Goal: Task Accomplishment & Management: Manage account settings

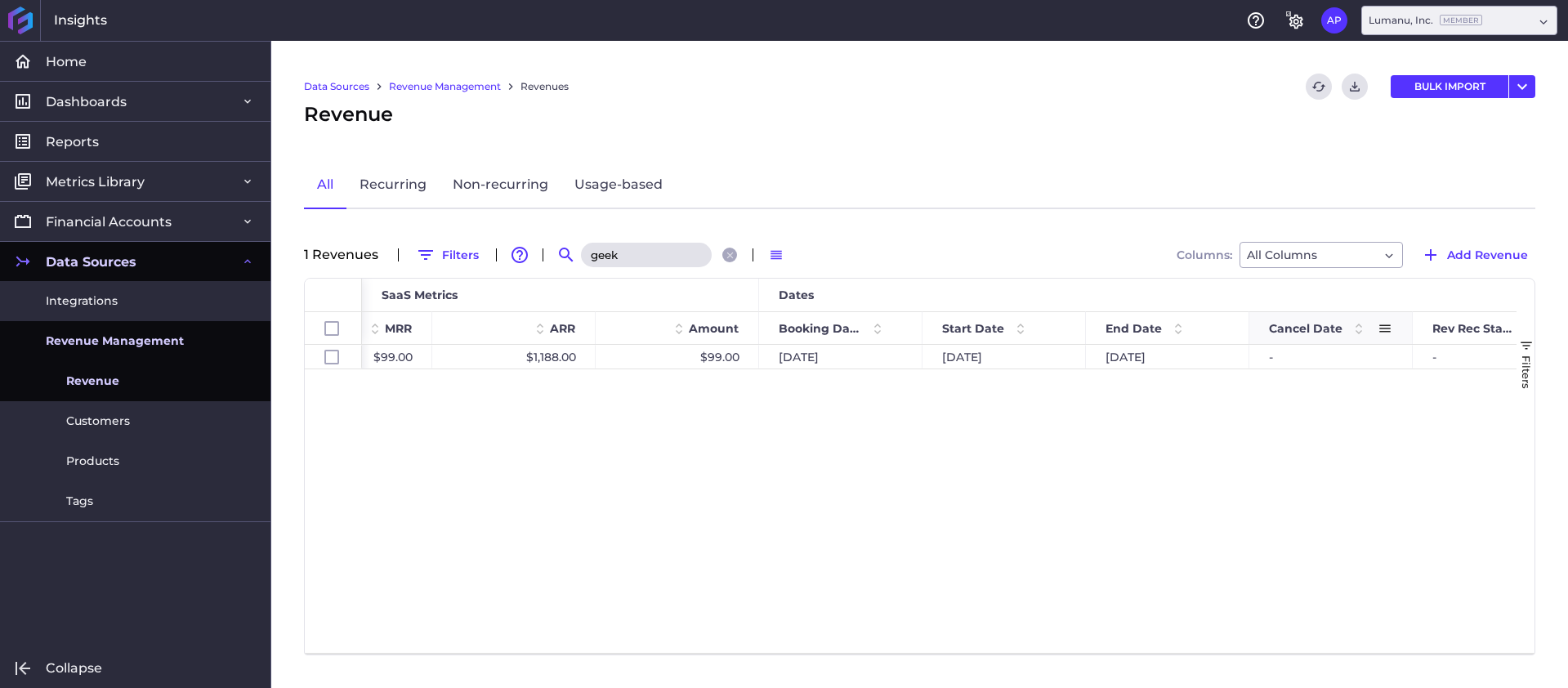
type input "geek"
click at [1307, 341] on div "Cancel Date" at bounding box center [1330, 328] width 123 height 32
click at [1297, 353] on div "-" at bounding box center [1330, 356] width 163 height 23
checkbox input "true"
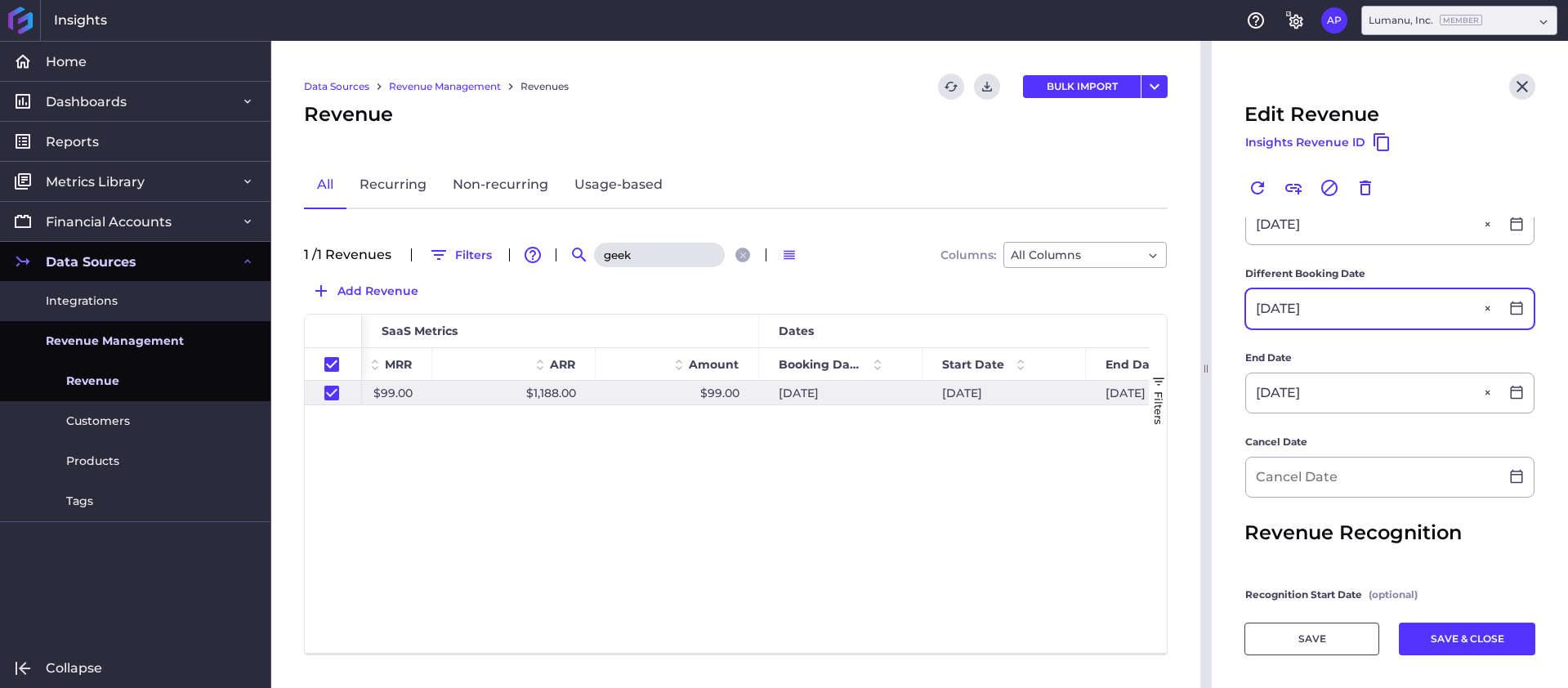
scroll to position [588, 0]
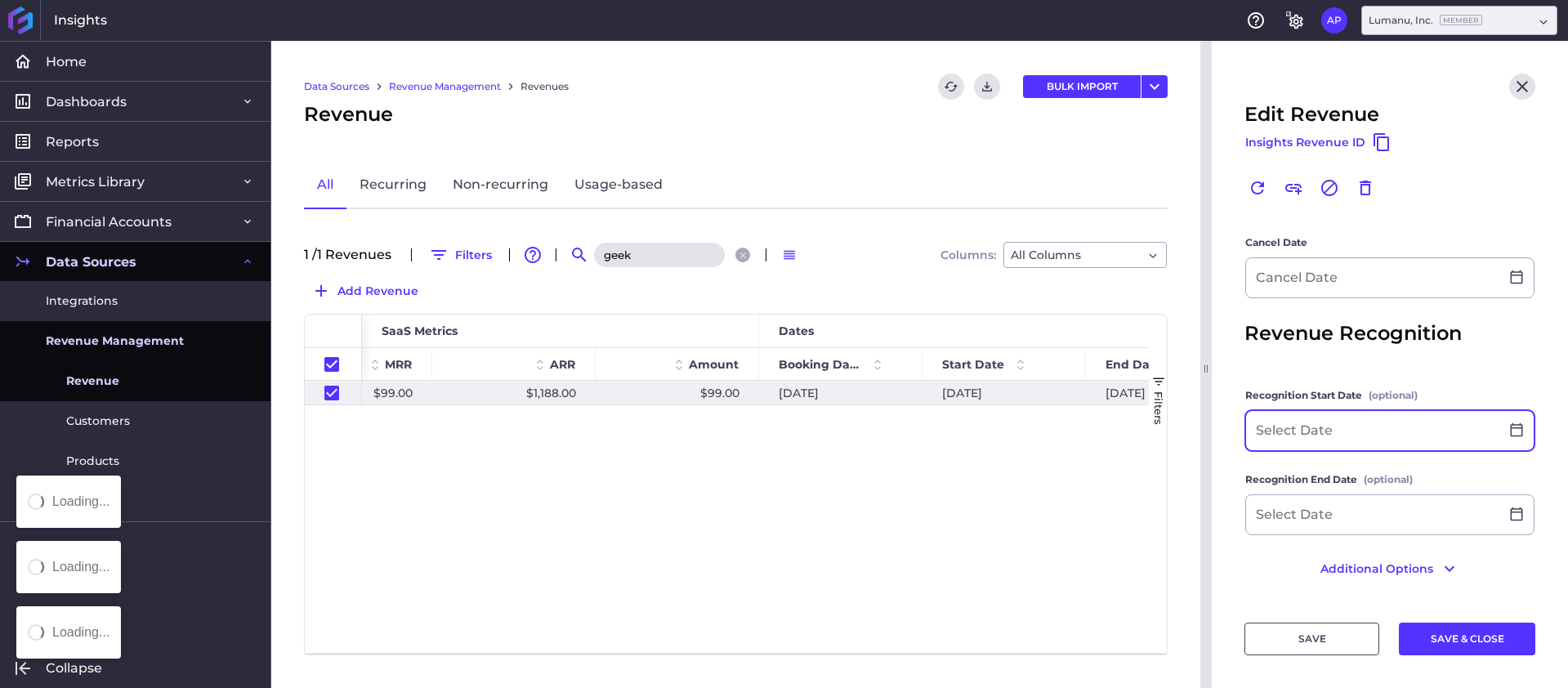
click at [1308, 413] on input at bounding box center [1372, 431] width 254 height 39
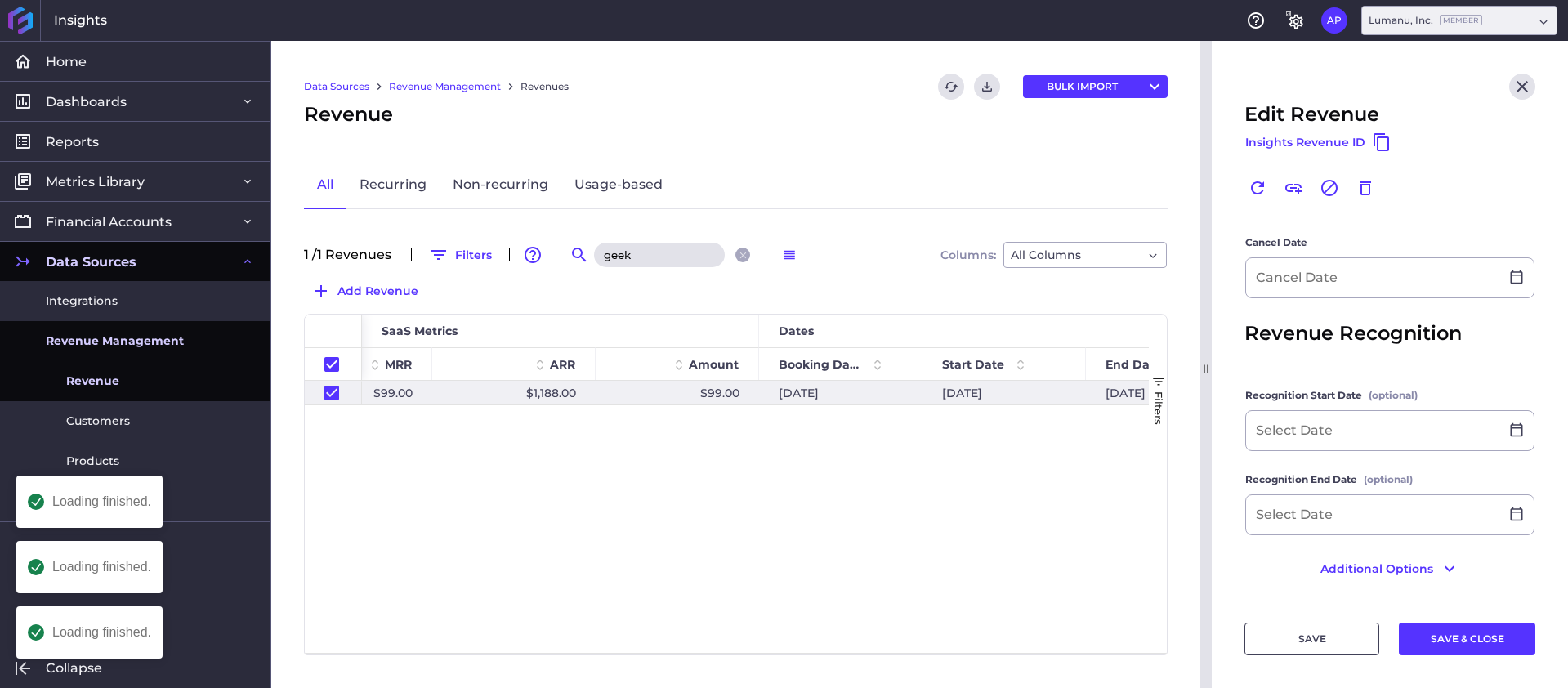
click at [1222, 433] on main "Customer Your Money Geek LLC Your Money Geek LLC Product Business Lite/Pro Busi…" at bounding box center [1390, 115] width 356 height 974
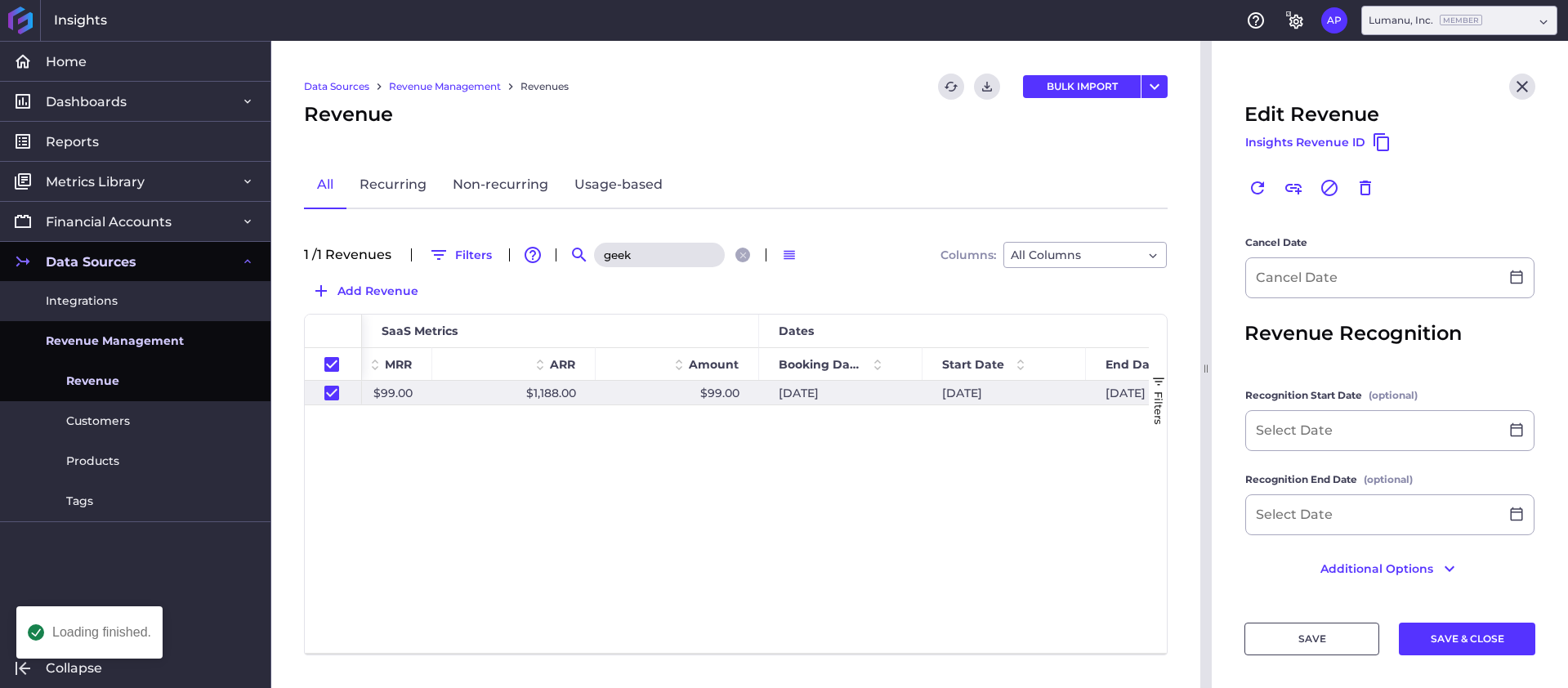
scroll to position [448, 0]
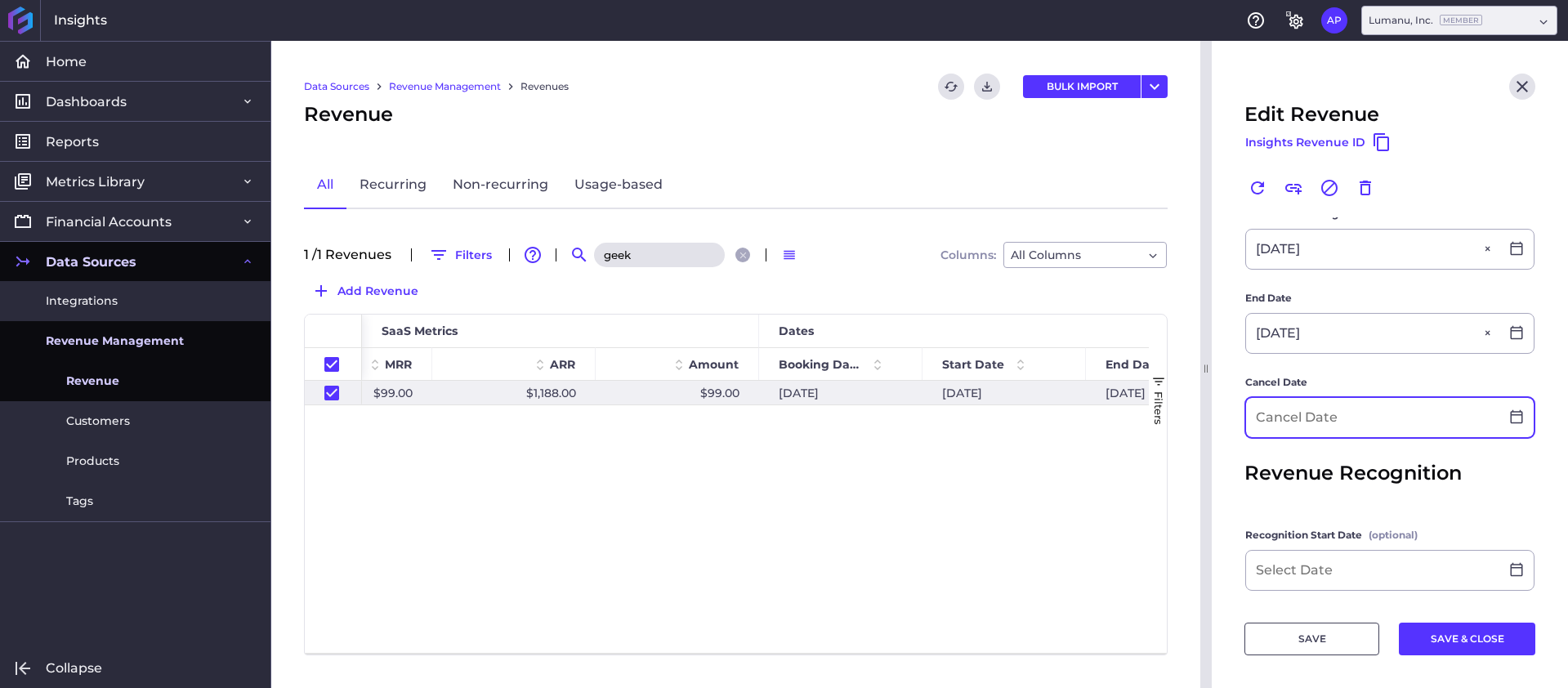
click at [1342, 397] on div at bounding box center [1389, 418] width 289 height 41
click at [1326, 423] on input at bounding box center [1372, 417] width 254 height 39
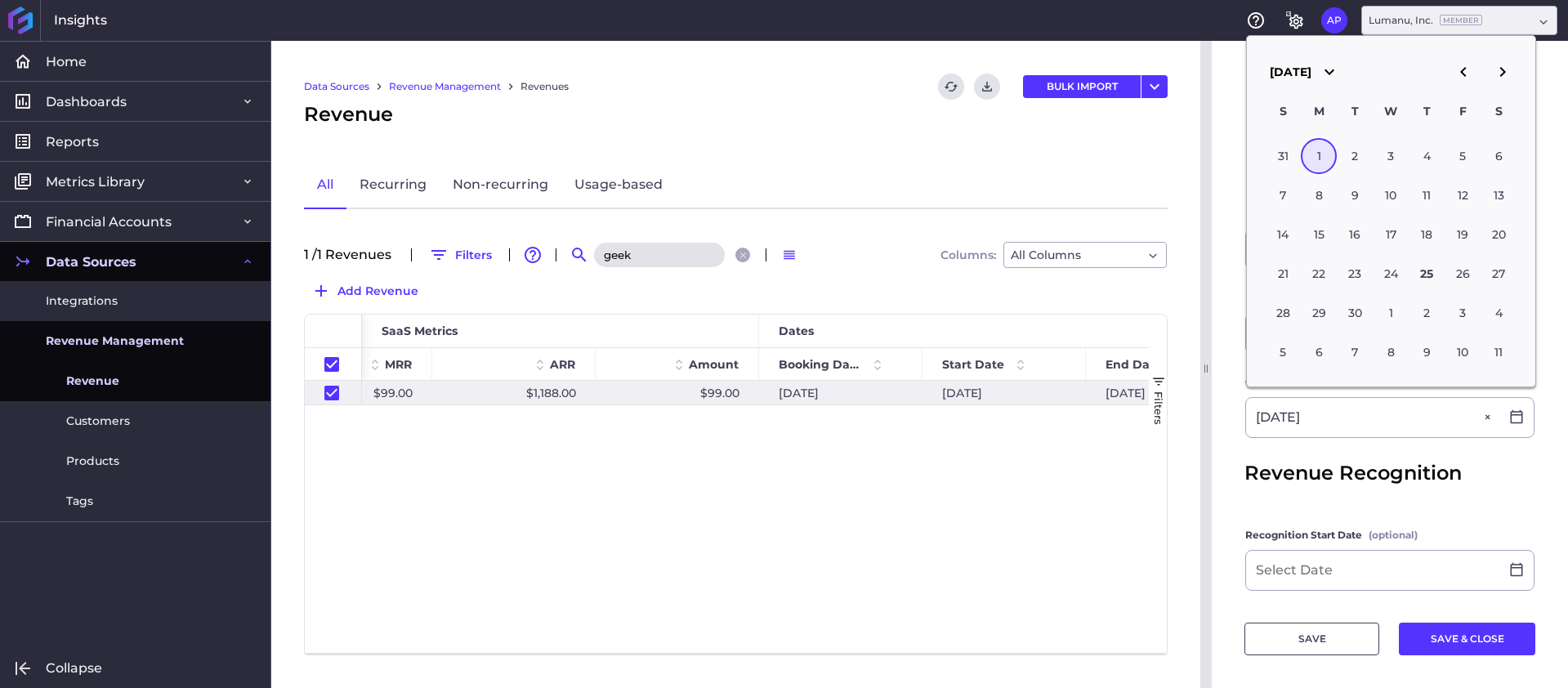
type input "[DATE]"
click at [1527, 478] on div "Revenue Recognition" at bounding box center [1389, 473] width 291 height 29
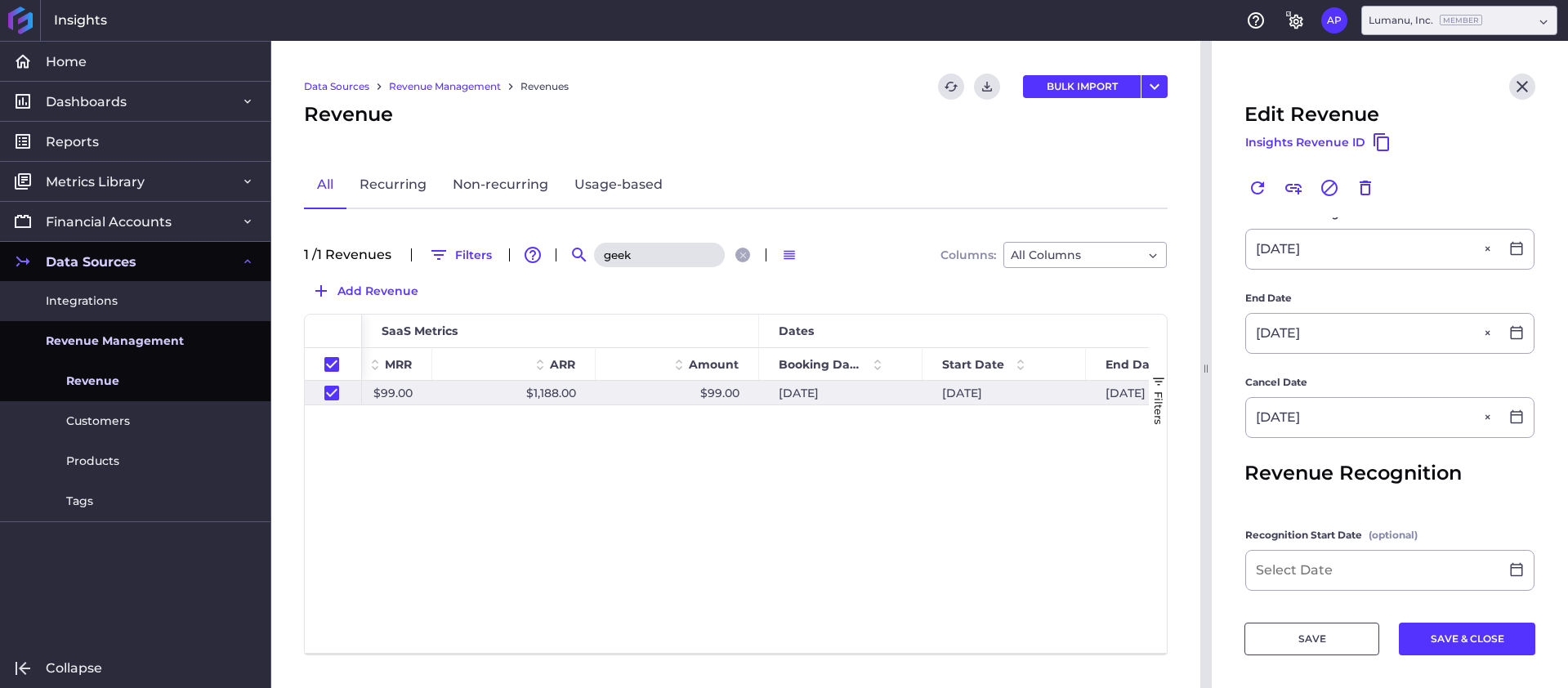
click at [1472, 644] on button "SAVE & CLOSE" at bounding box center [1466, 638] width 136 height 32
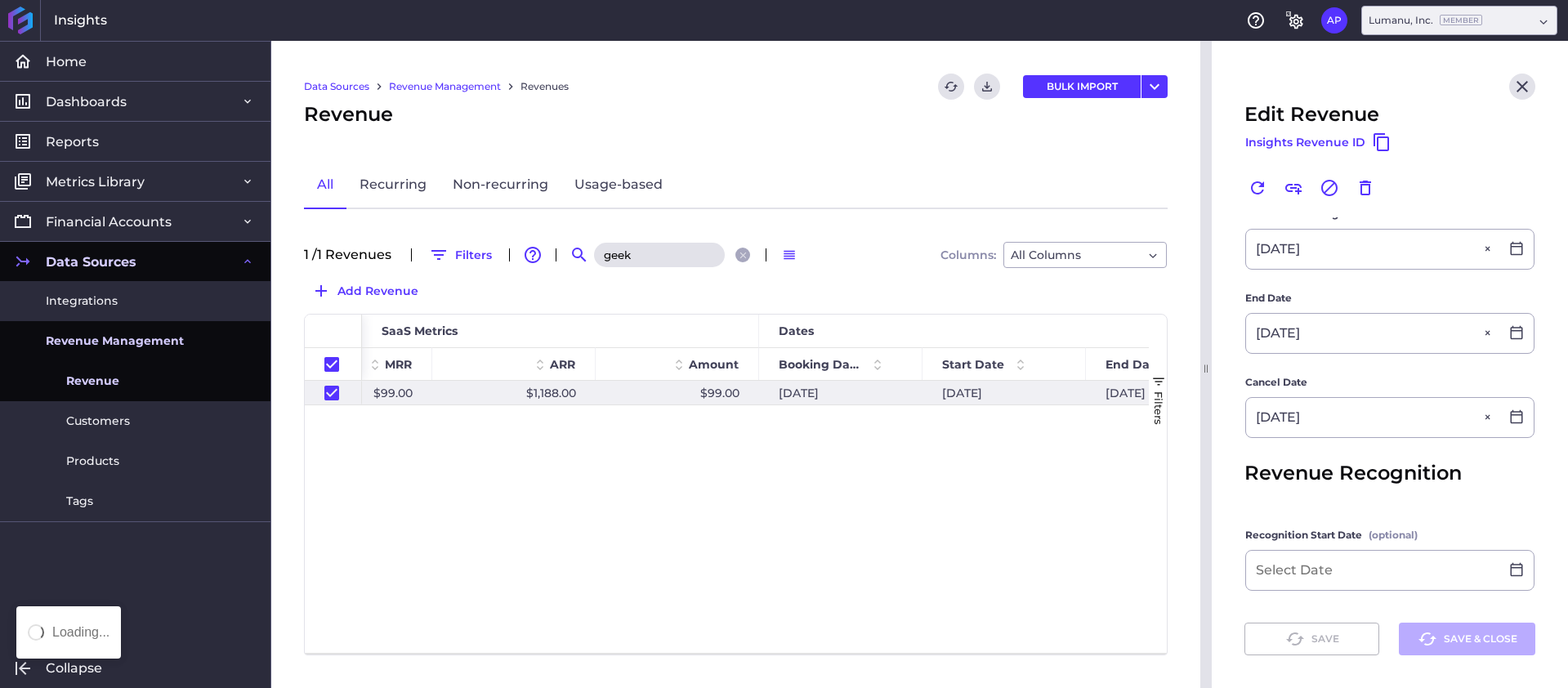
checkbox input "false"
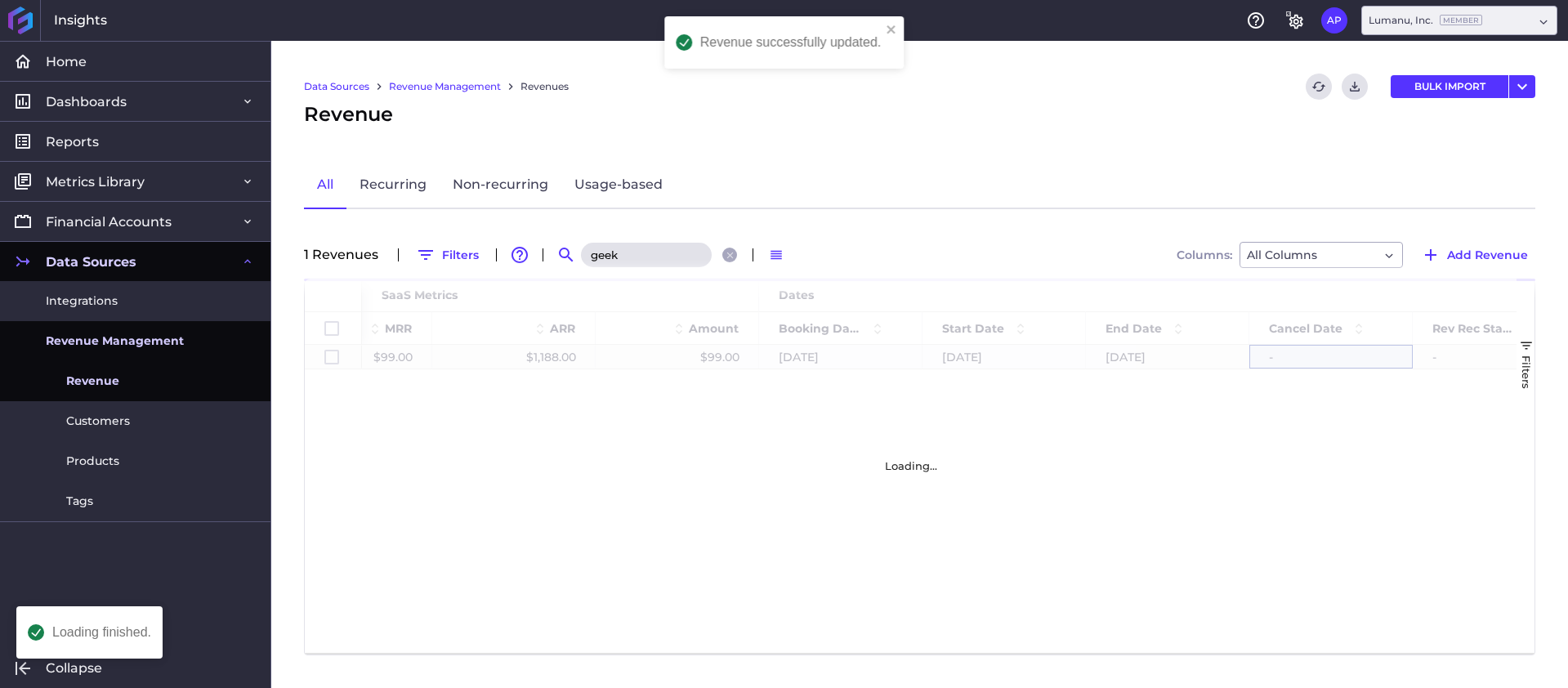
scroll to position [0, 143]
click at [910, 551] on div "Loading..." at bounding box center [910, 466] width 1212 height 374
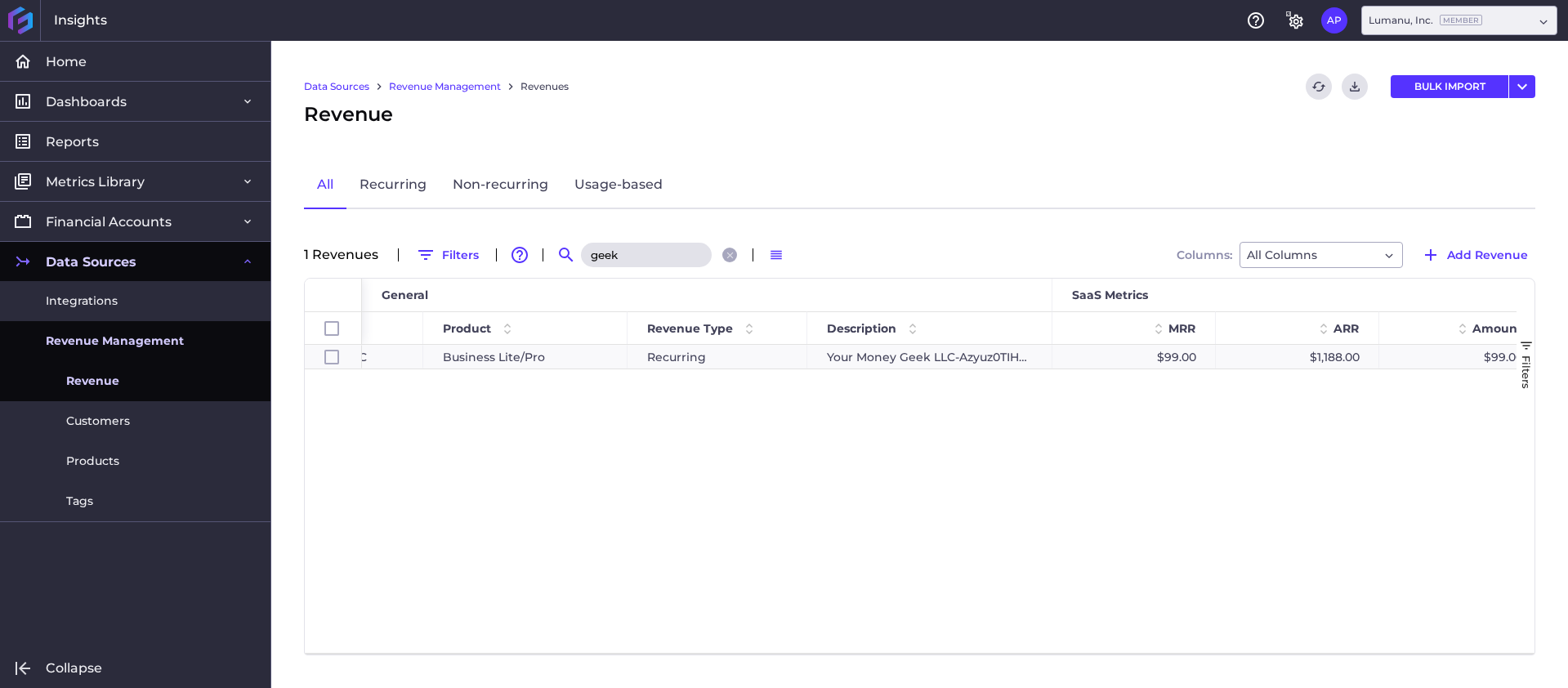
click at [640, 251] on input "geek" at bounding box center [646, 254] width 131 height 24
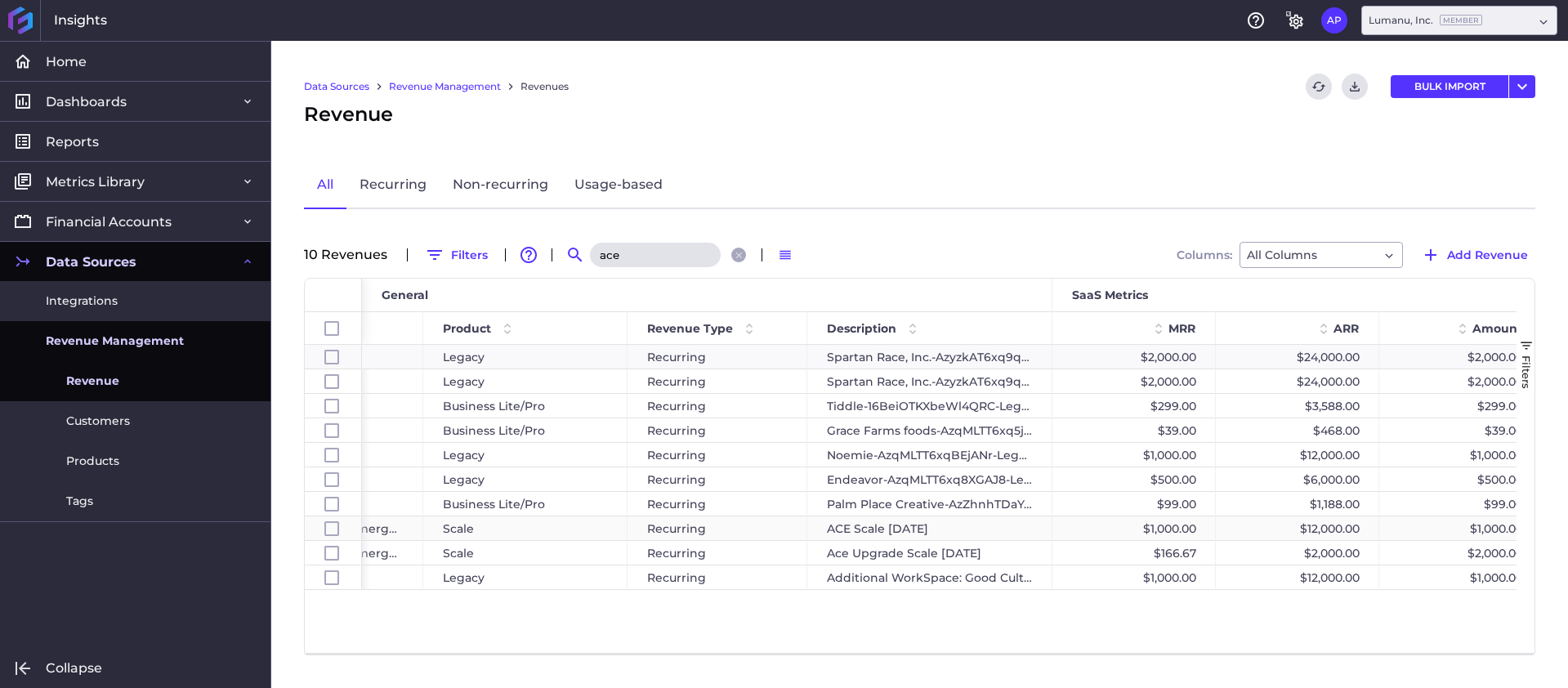
scroll to position [0, 0]
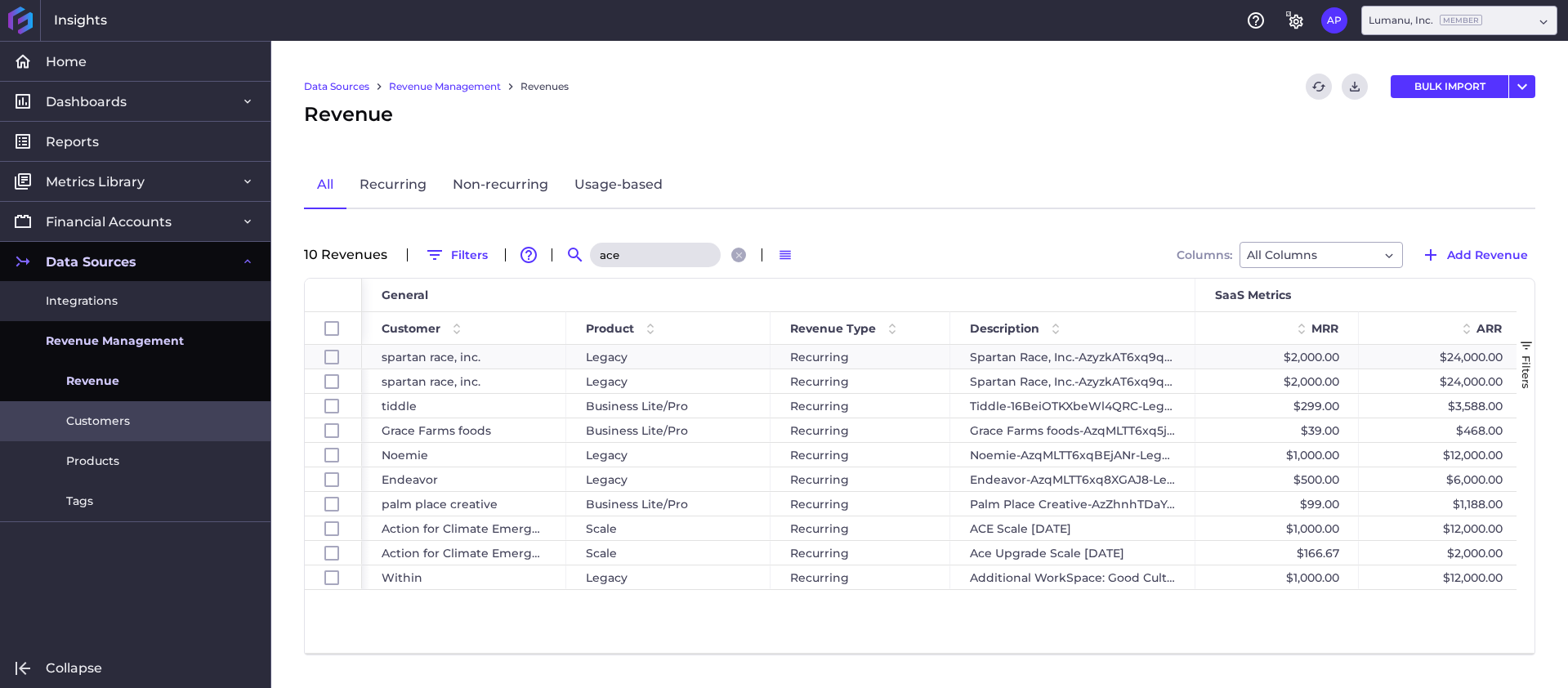
type input "ace"
click at [89, 413] on span "Customers" at bounding box center [98, 422] width 64 height 18
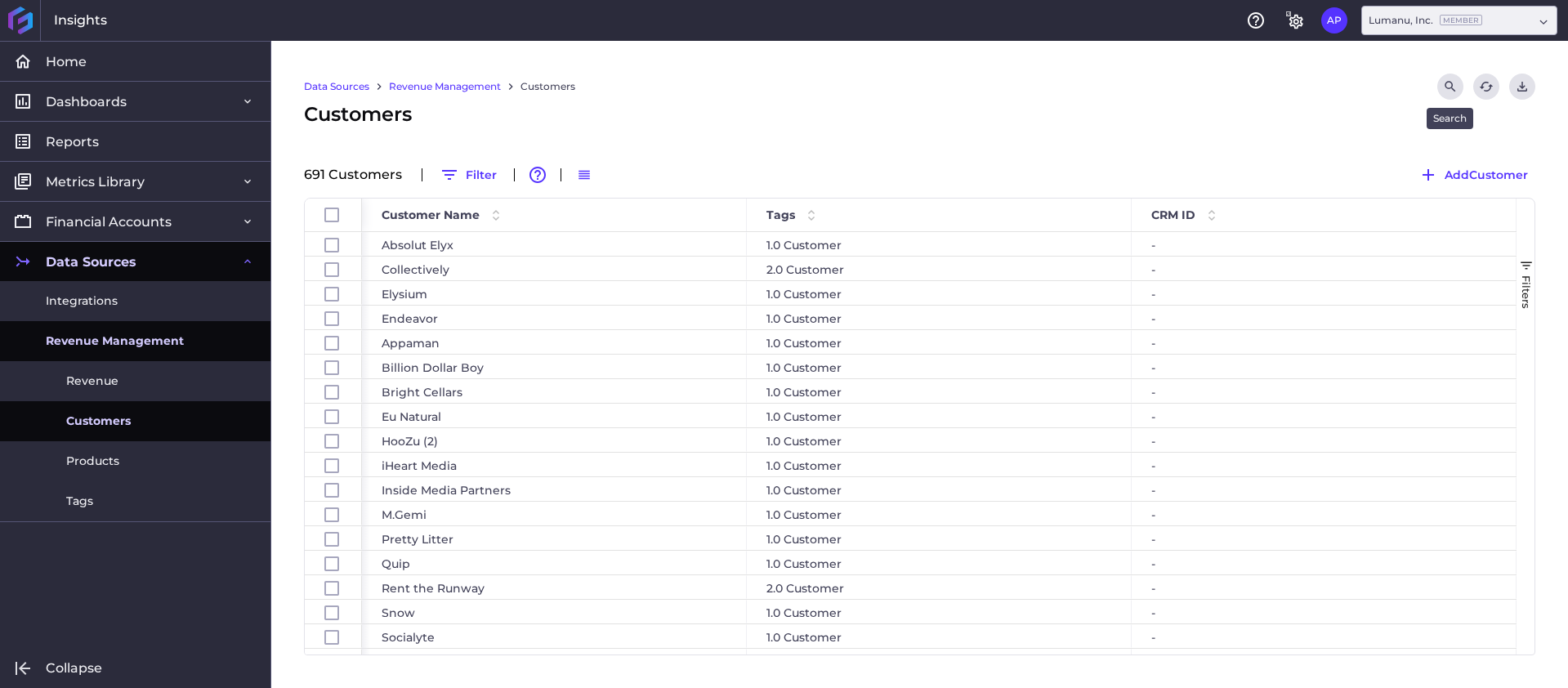
drag, startPoint x: 1453, startPoint y: 86, endPoint x: 1425, endPoint y: 95, distance: 29.4
click at [1453, 86] on icon "Search by" at bounding box center [1450, 86] width 15 height 15
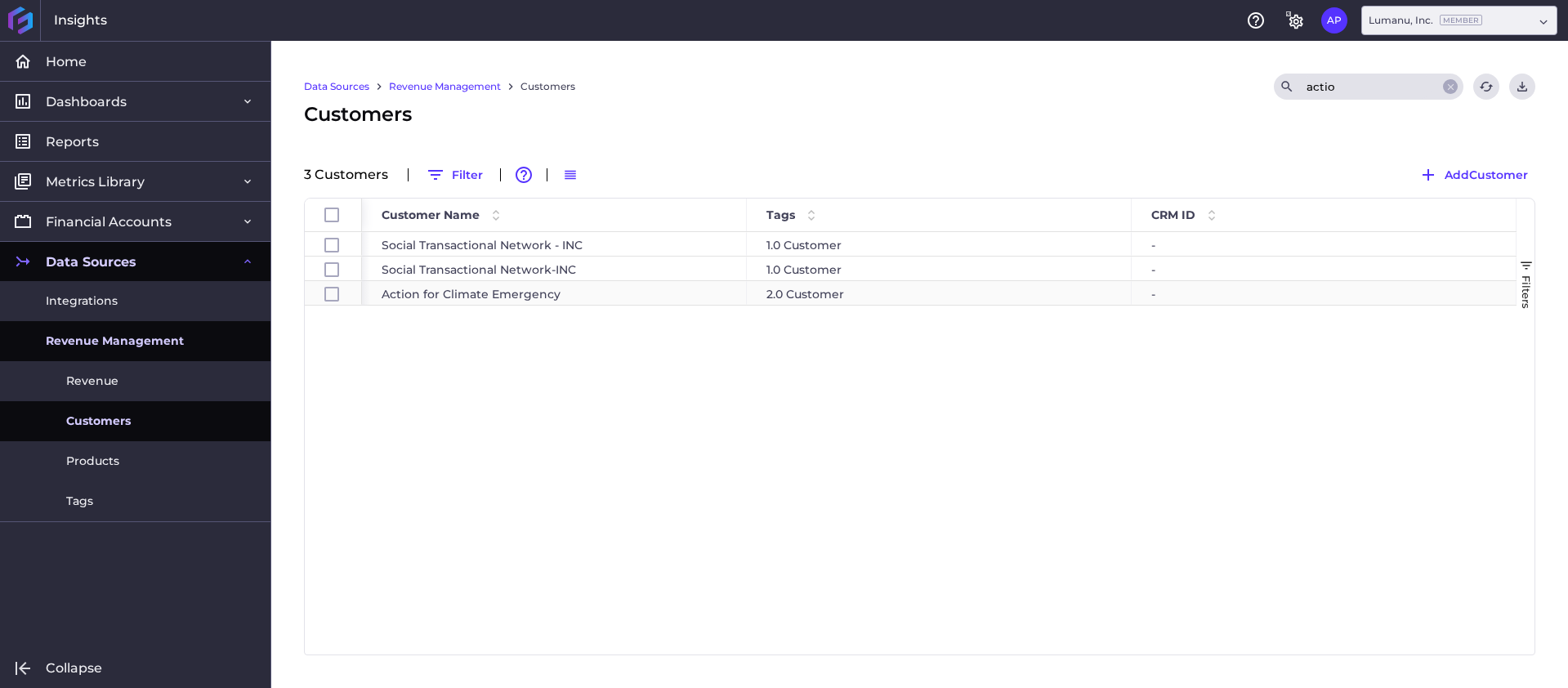
type input "actio"
click at [478, 295] on div "Action for Climate Emergency" at bounding box center [554, 293] width 385 height 23
checkbox input "false"
checkbox input "true"
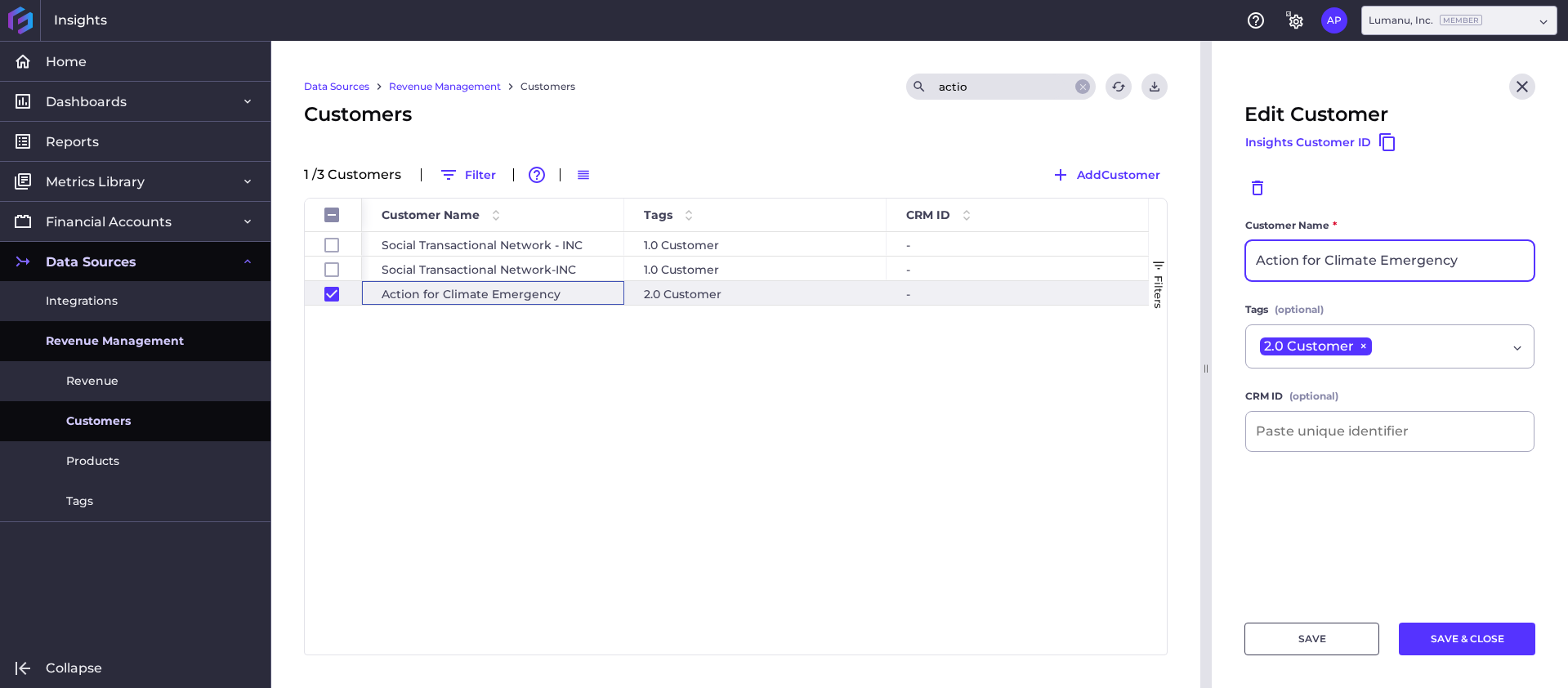
click at [1478, 257] on input "Action for Climate Emergency" at bounding box center [1390, 260] width 288 height 39
paste input "GoodPower (FKA ACE)"
type input "GoodPower (FKA ACE)"
click at [1492, 655] on button "SAVE & CLOSE" at bounding box center [1466, 638] width 136 height 32
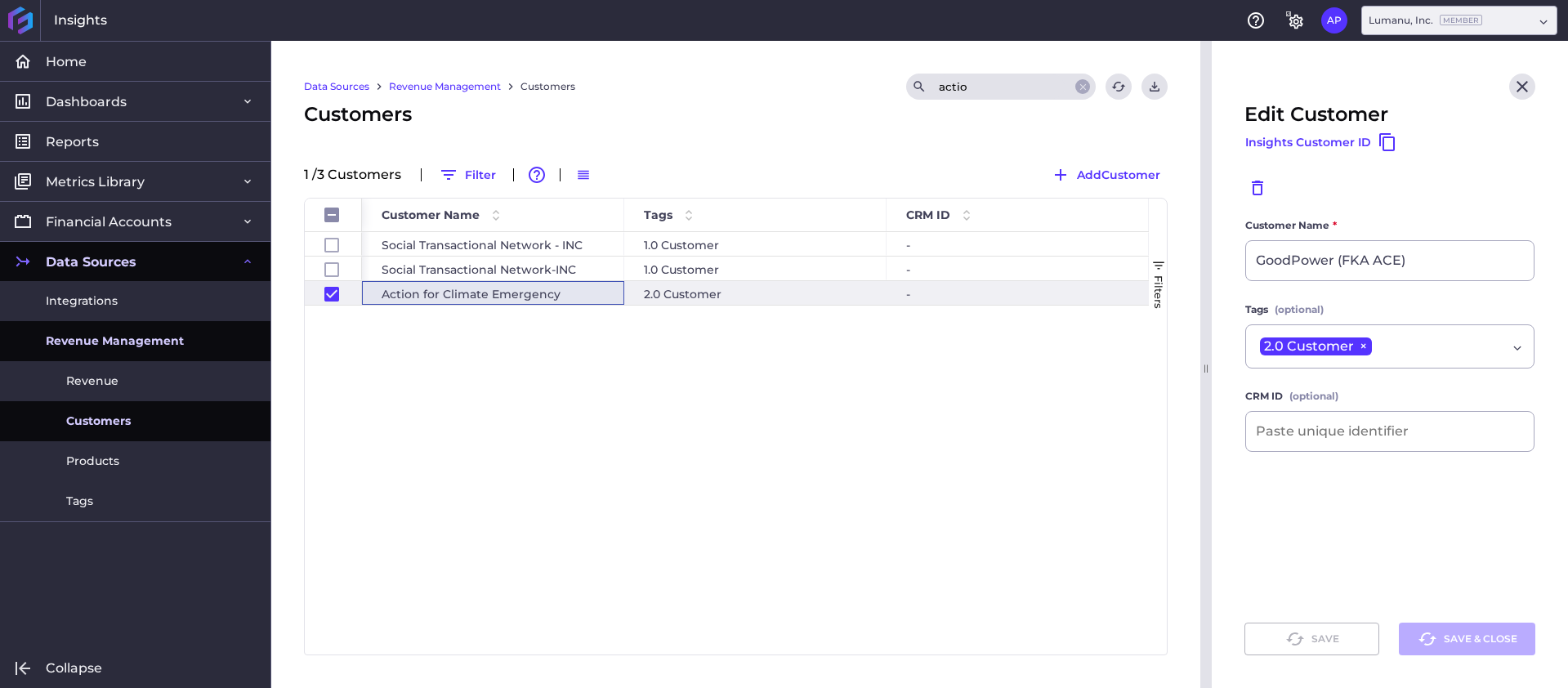
checkbox input "false"
